Goal: Check status: Check status

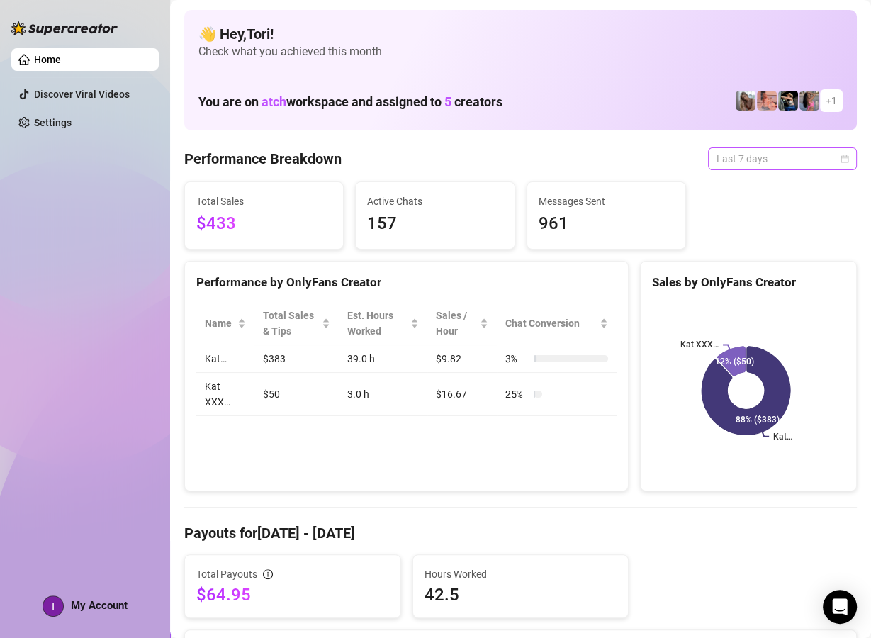
click at [744, 154] on span "Last 7 days" at bounding box center [782, 158] width 132 height 21
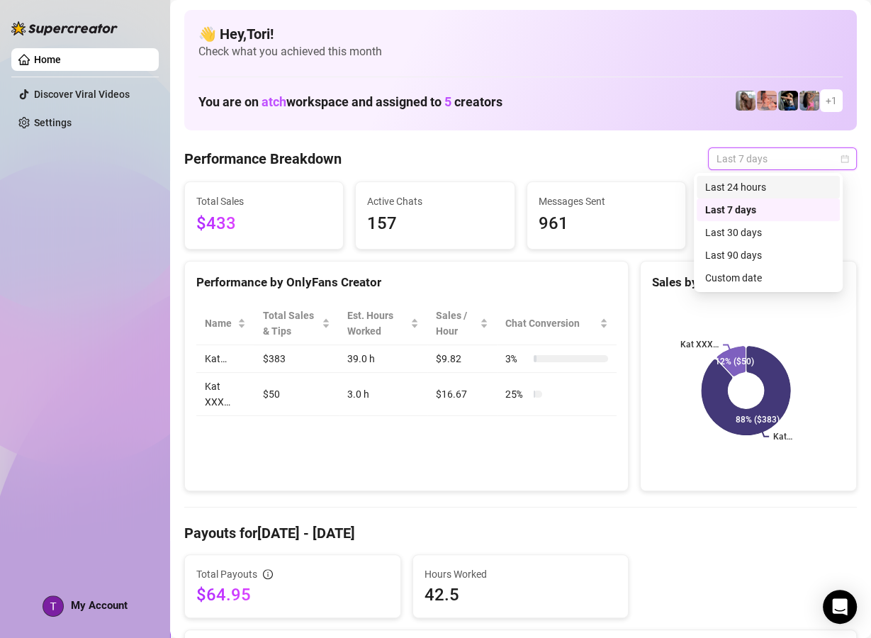
click at [747, 186] on div "Last 24 hours" at bounding box center [768, 187] width 126 height 16
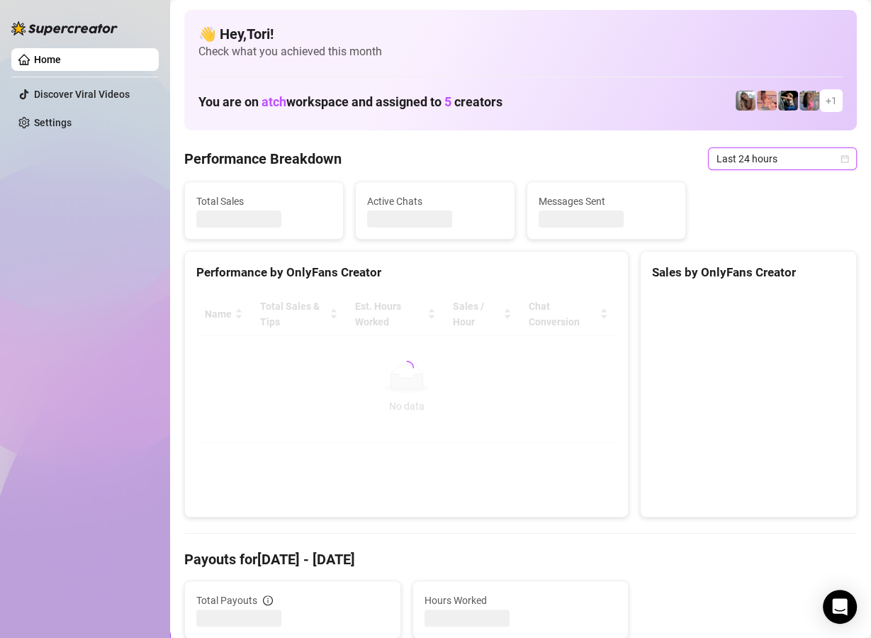
click at [840, 157] on icon "calendar" at bounding box center [844, 158] width 9 height 9
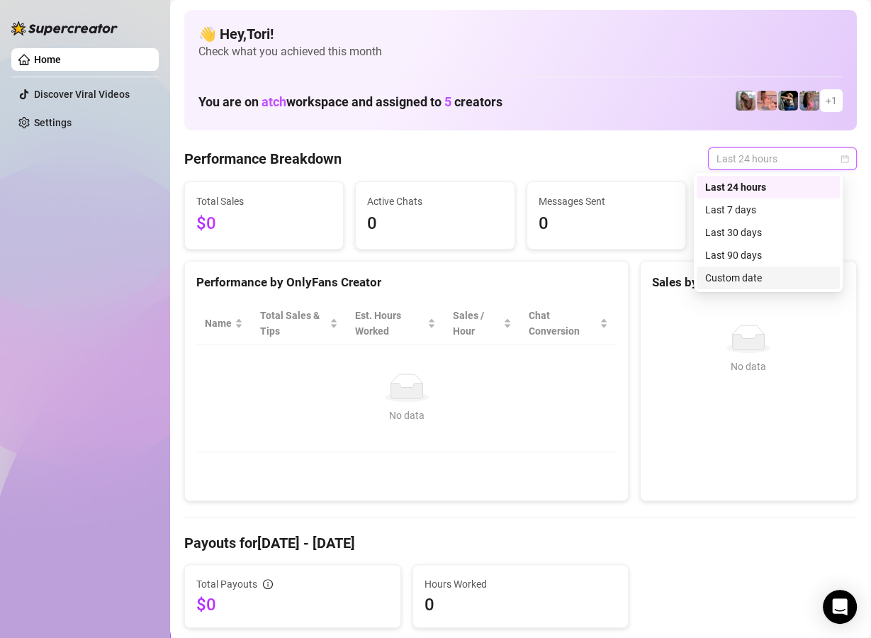
click at [747, 272] on div "Custom date" at bounding box center [768, 278] width 126 height 16
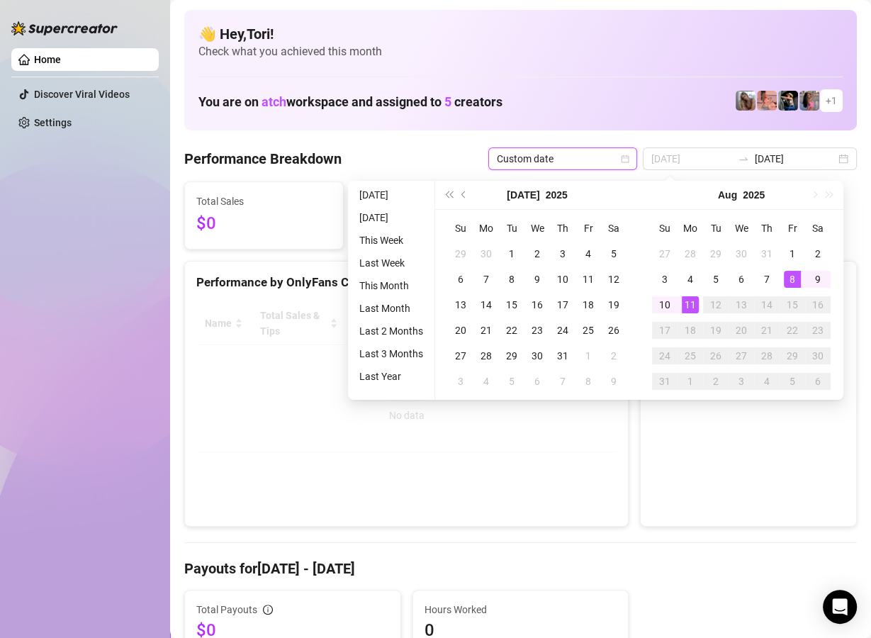
type input "[DATE]"
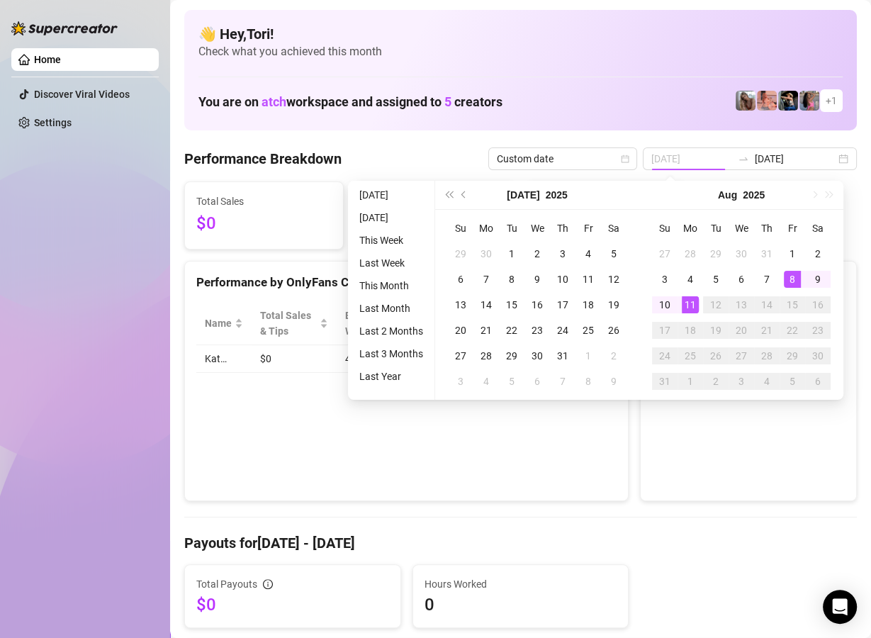
click at [790, 278] on div "8" at bounding box center [791, 279] width 17 height 17
type input "[DATE]"
click at [820, 284] on div "9" at bounding box center [817, 279] width 17 height 17
type input "[DATE]"
